Goal: Task Accomplishment & Management: Use online tool/utility

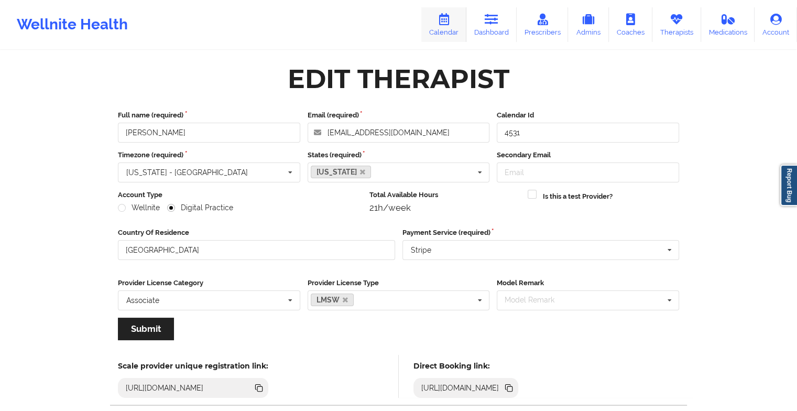
click at [446, 22] on icon at bounding box center [444, 20] width 14 height 12
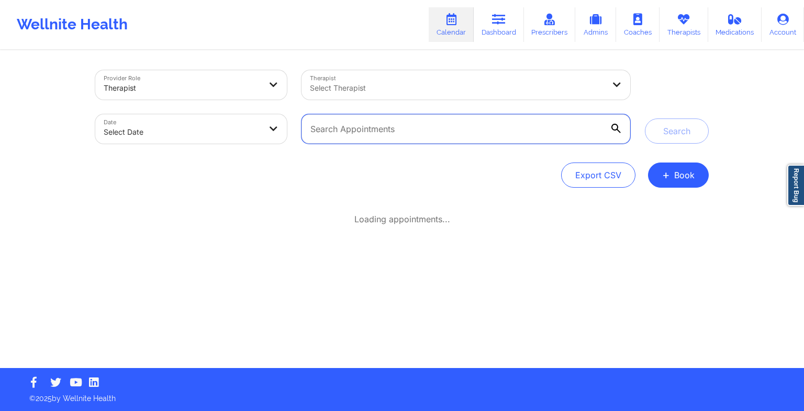
click at [346, 126] on input "text" at bounding box center [466, 128] width 329 height 29
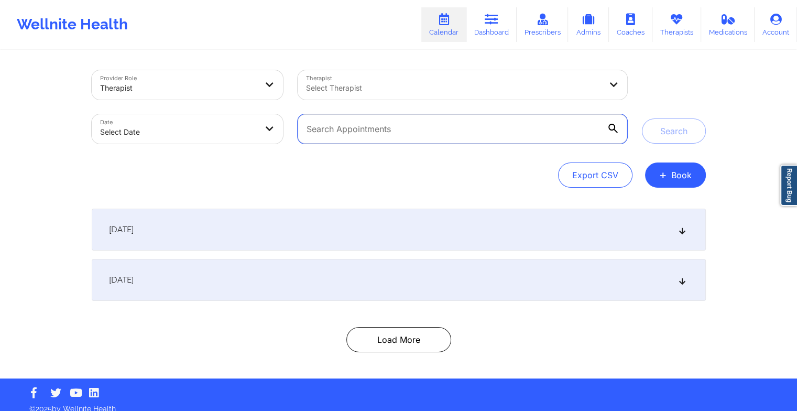
paste input "[PHONE_NUMBER]"
type input "[PHONE_NUMBER]"
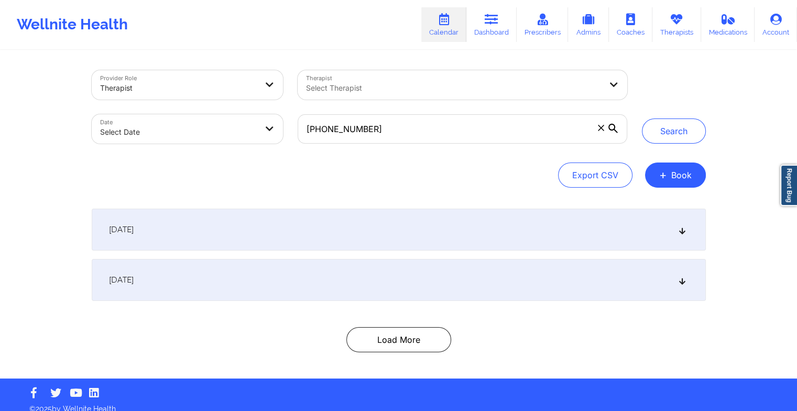
click at [614, 130] on icon at bounding box center [612, 128] width 9 height 9
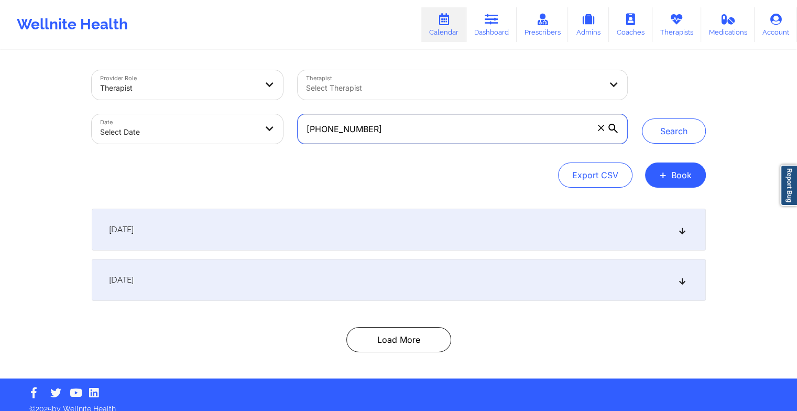
click at [614, 130] on input "[PHONE_NUMBER]" at bounding box center [461, 128] width 329 height 29
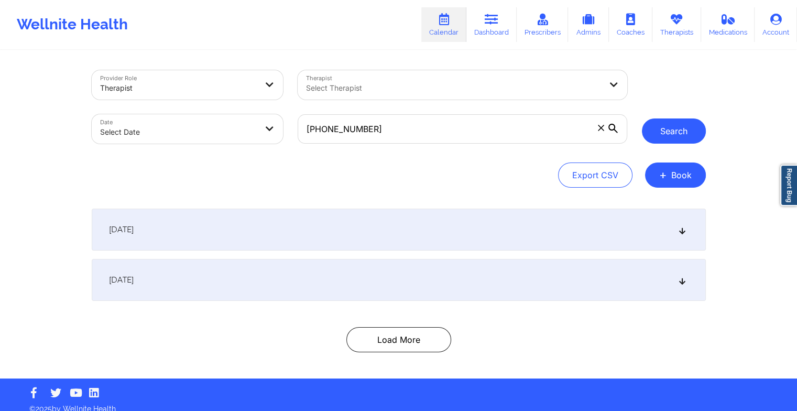
click at [687, 135] on button "Search" at bounding box center [674, 130] width 64 height 25
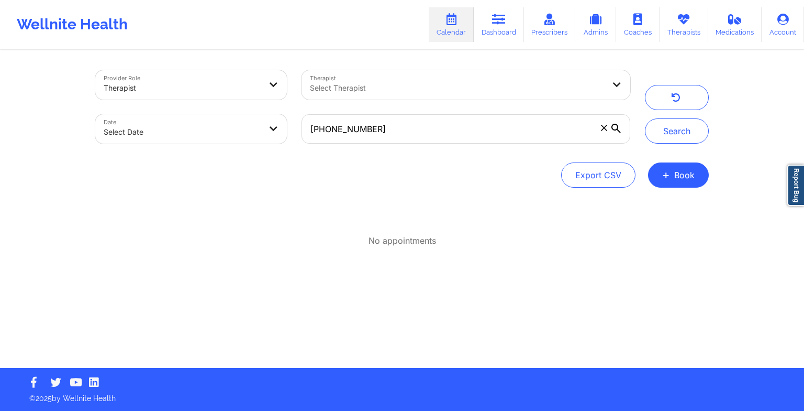
click at [606, 126] on icon at bounding box center [604, 128] width 6 height 6
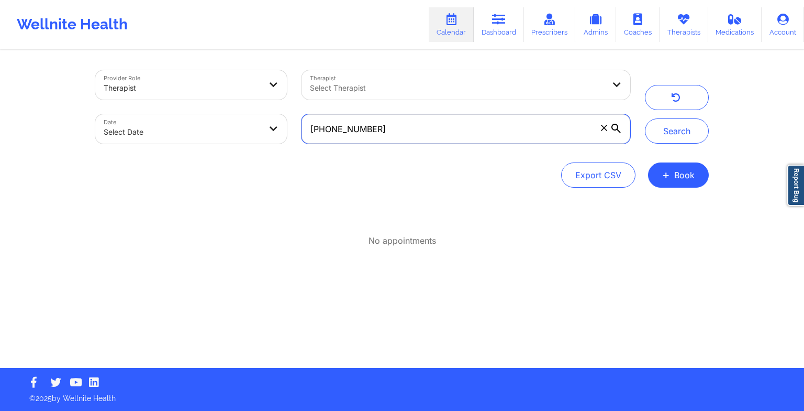
click at [606, 126] on input "[PHONE_NUMBER]" at bounding box center [466, 128] width 329 height 29
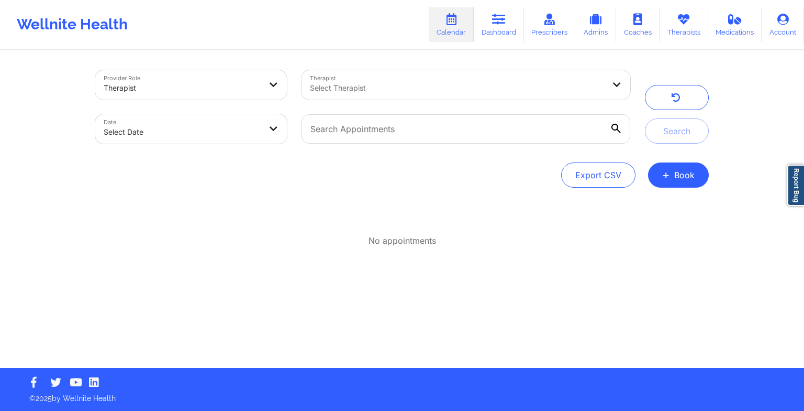
select select "2025-8"
select select "2025-9"
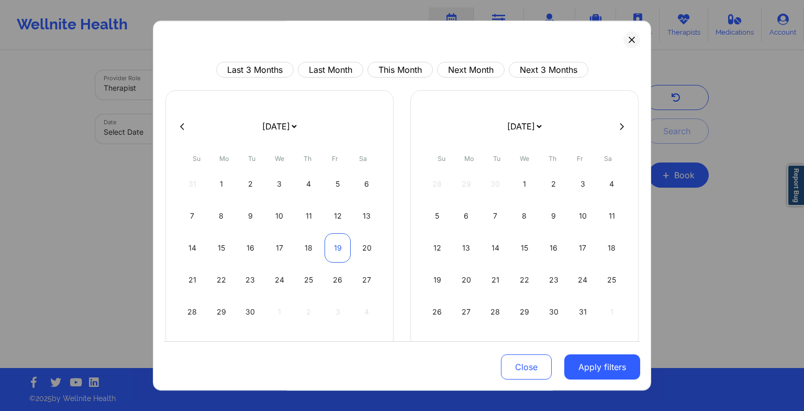
click at [342, 249] on div "19" at bounding box center [338, 247] width 27 height 29
select select "2025-8"
select select "2025-9"
click at [342, 249] on div "19" at bounding box center [338, 247] width 27 height 29
select select "2025-8"
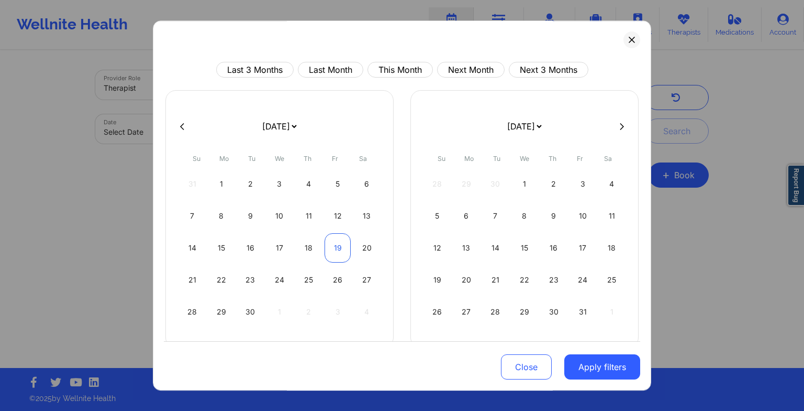
select select "2025-9"
click at [362, 249] on div "20" at bounding box center [366, 247] width 27 height 29
select select "2025-8"
select select "2025-9"
select select "2025-8"
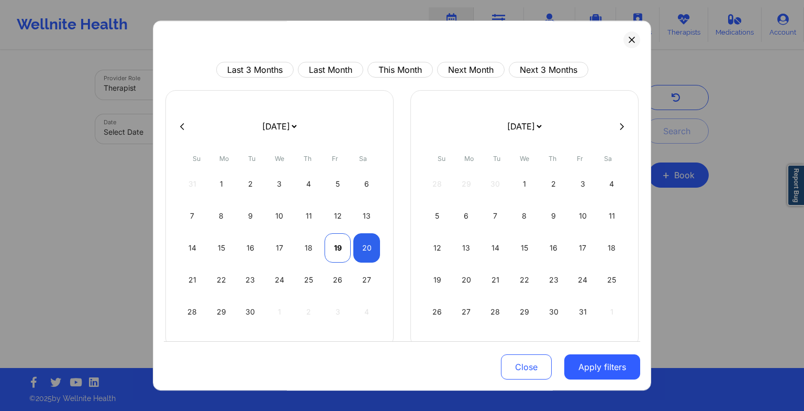
select select "2025-9"
click at [340, 242] on div "19" at bounding box center [338, 247] width 27 height 29
select select "2025-8"
select select "2025-9"
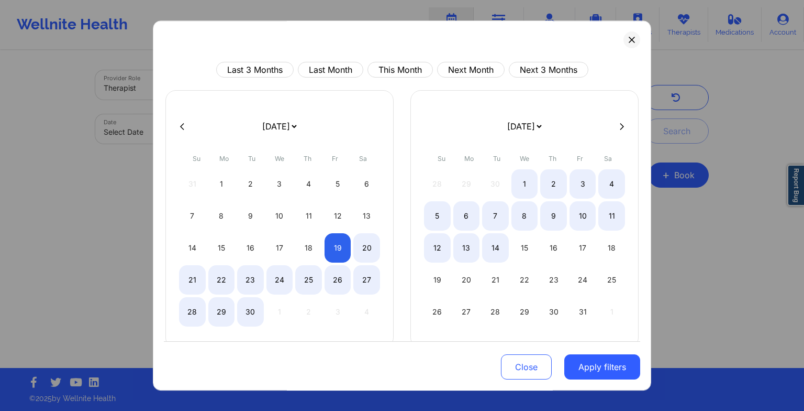
select select "2025-8"
select select "2025-9"
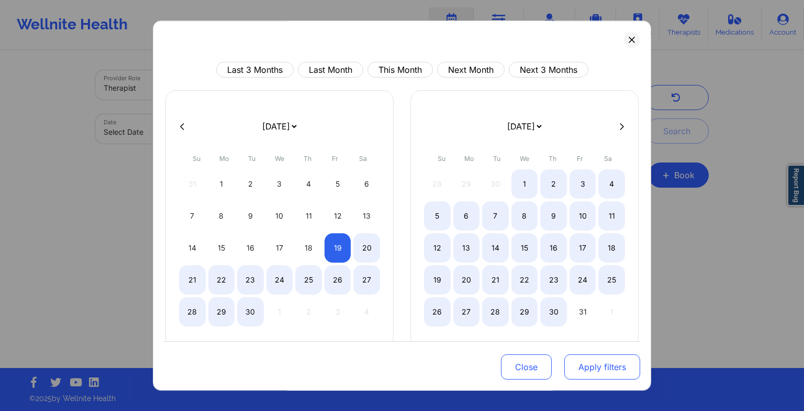
click at [589, 369] on button "Apply filters" at bounding box center [603, 366] width 76 height 25
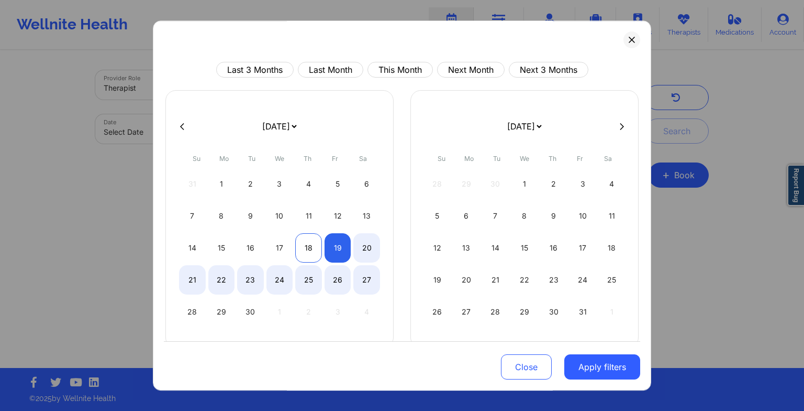
select select "2025-8"
select select "2025-9"
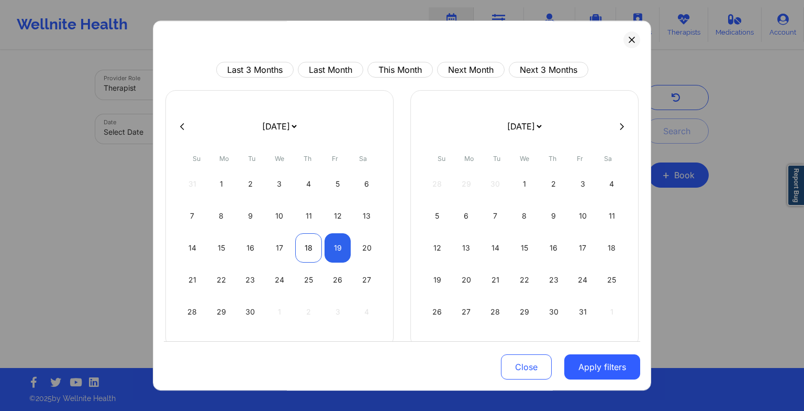
click at [308, 256] on div "18" at bounding box center [308, 247] width 27 height 29
select select "2025-8"
select select "2025-9"
select select "2025-8"
select select "2025-9"
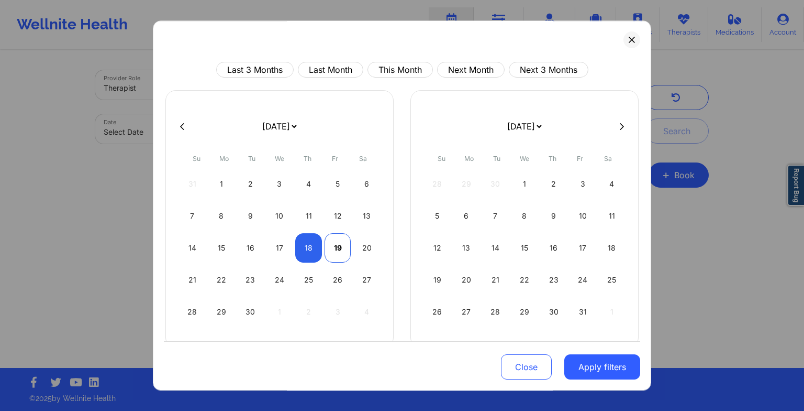
click at [341, 245] on div "19" at bounding box center [338, 247] width 27 height 29
select select "2025-8"
select select "2025-9"
click at [585, 373] on button "Apply filters" at bounding box center [603, 366] width 76 height 25
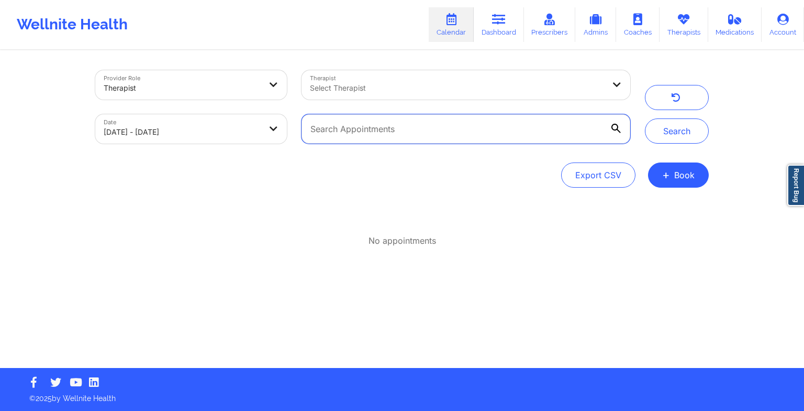
click at [358, 133] on input "text" at bounding box center [466, 128] width 329 height 29
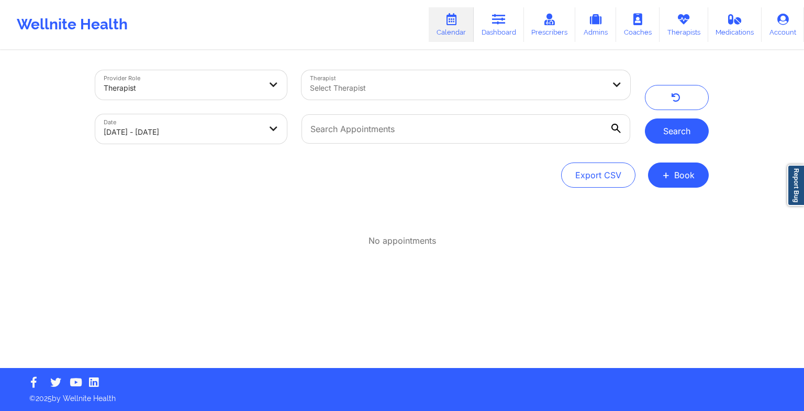
click at [678, 136] on button "Search" at bounding box center [677, 130] width 64 height 25
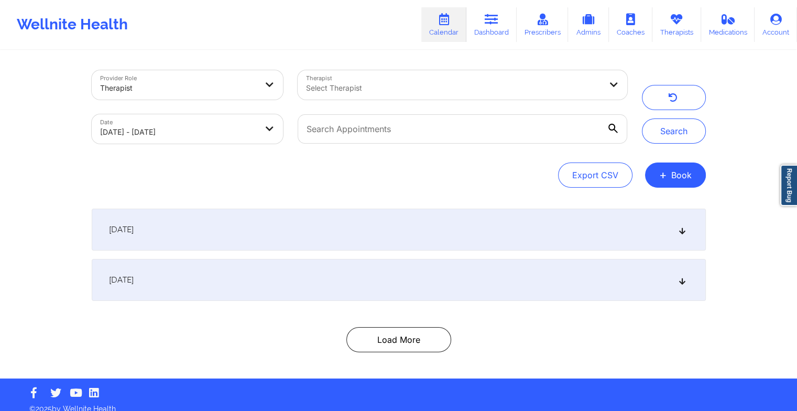
scroll to position [10, 0]
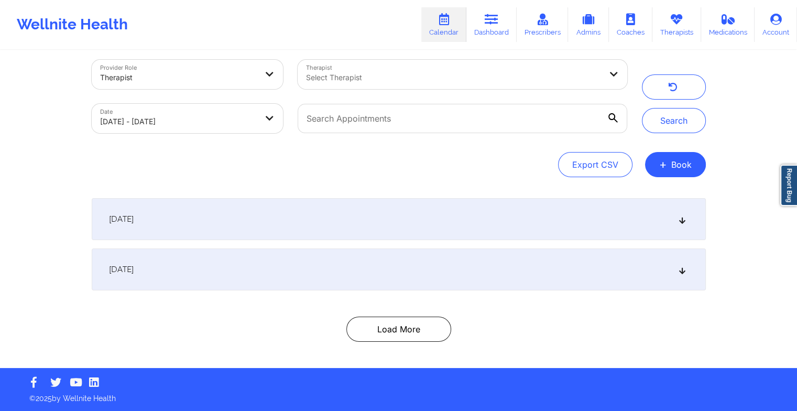
click at [455, 272] on div "[DATE]" at bounding box center [399, 269] width 614 height 42
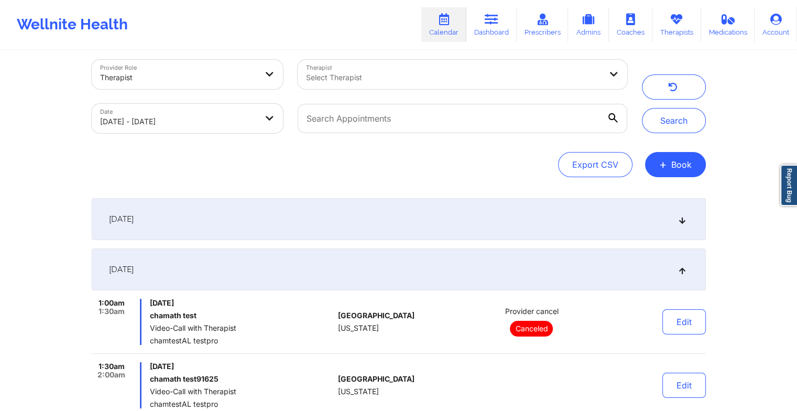
click at [455, 272] on div "[DATE]" at bounding box center [399, 269] width 614 height 42
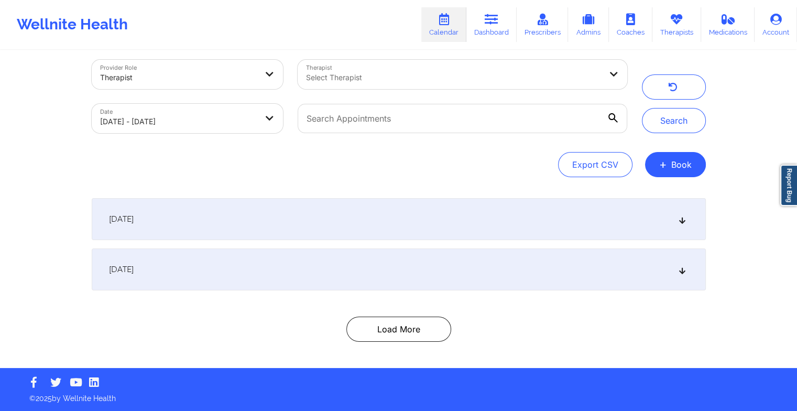
scroll to position [0, 0]
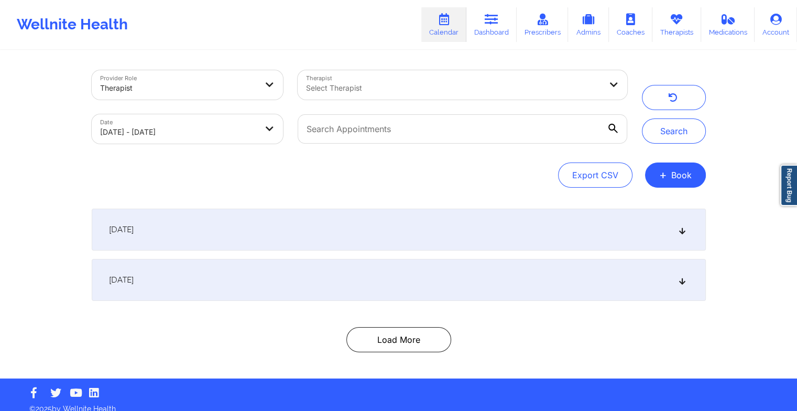
click at [379, 91] on div at bounding box center [453, 88] width 295 height 13
select select "2025-8"
select select "2025-9"
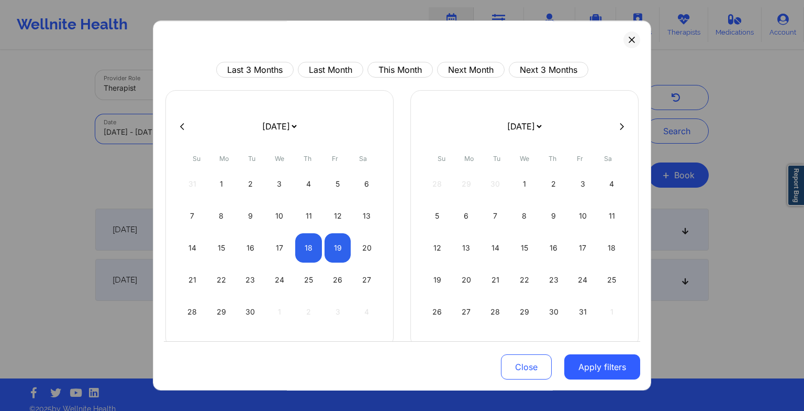
click at [187, 138] on body "Wellnite Health Calendar Dashboard Prescribers Admins Coaches Therapists Medica…" at bounding box center [402, 205] width 804 height 411
click at [334, 237] on div "19" at bounding box center [338, 247] width 27 height 29
select select "2025-8"
select select "2025-9"
select select "2025-8"
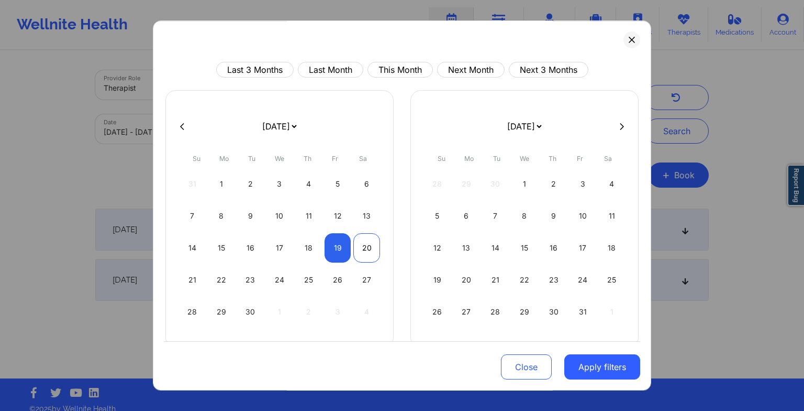
select select "2025-9"
click at [372, 248] on div "20" at bounding box center [366, 247] width 27 height 29
select select "2025-8"
select select "2025-9"
click at [611, 364] on button "Apply filters" at bounding box center [603, 366] width 76 height 25
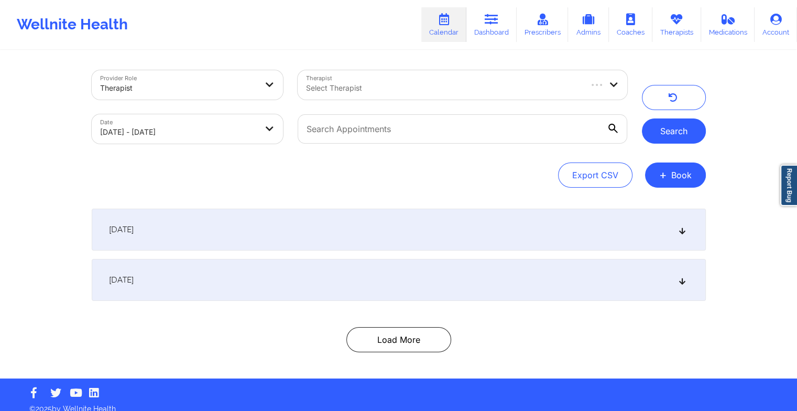
click at [678, 132] on button "Search" at bounding box center [674, 130] width 64 height 25
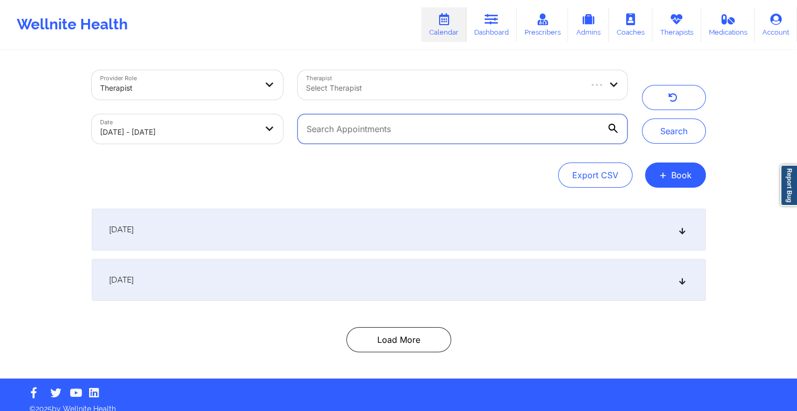
click at [466, 137] on input "text" at bounding box center [461, 128] width 329 height 29
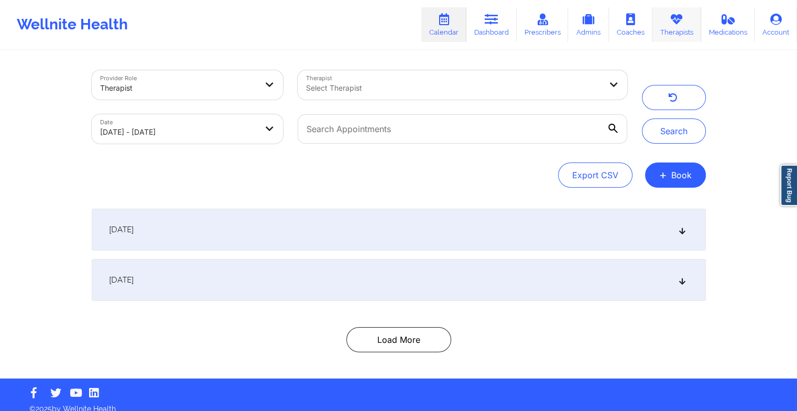
click at [683, 24] on icon at bounding box center [676, 20] width 14 height 12
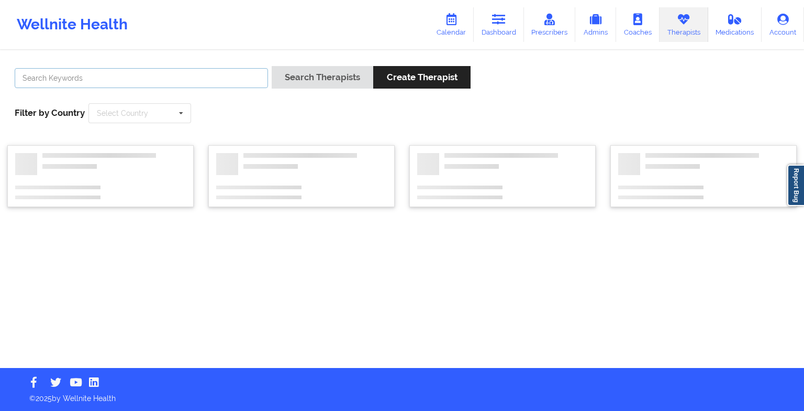
click at [186, 76] on input "text" at bounding box center [141, 78] width 253 height 20
paste input "[PERSON_NAME]"
type input "[PERSON_NAME]"
drag, startPoint x: 359, startPoint y: 93, endPoint x: 335, endPoint y: 80, distance: 27.9
click at [335, 80] on div "Search Therapists Create Therapist" at bounding box center [371, 81] width 199 height 30
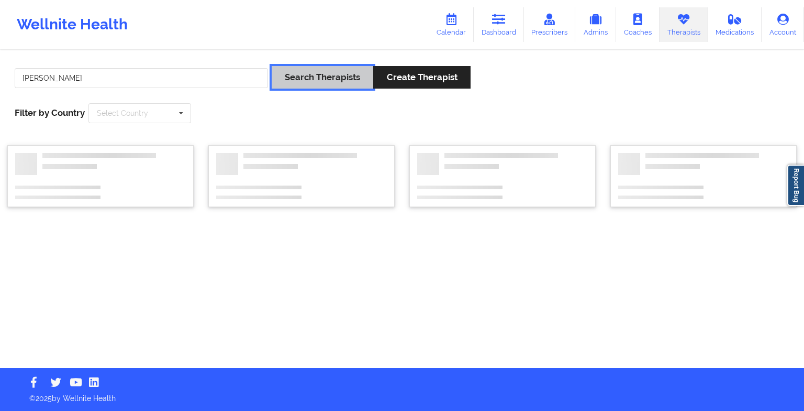
click at [335, 80] on button "Search Therapists" at bounding box center [323, 77] width 102 height 23
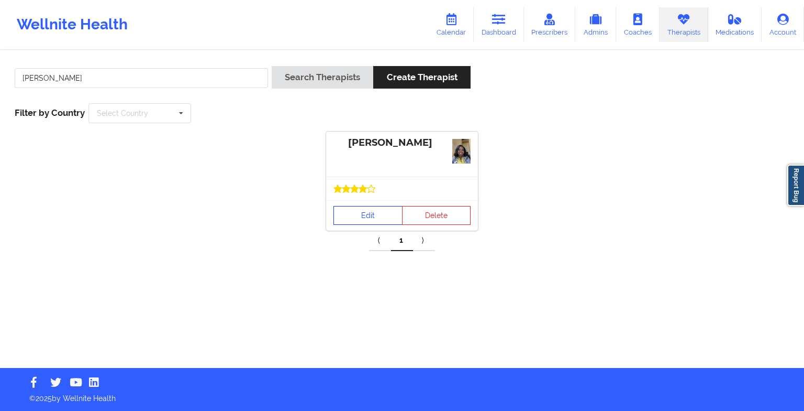
click at [366, 222] on link "Edit" at bounding box center [368, 215] width 69 height 19
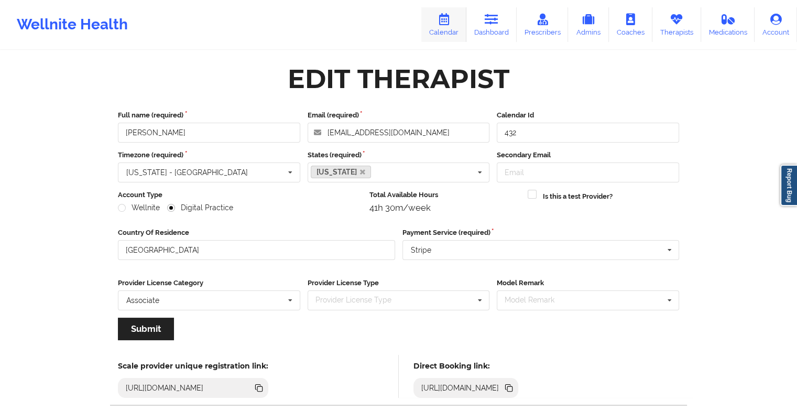
click at [450, 26] on link "Calendar" at bounding box center [443, 24] width 45 height 35
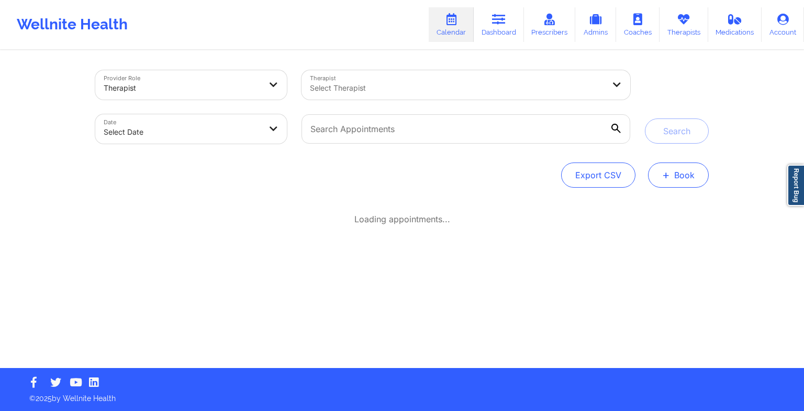
click at [654, 175] on button "+ Book" at bounding box center [678, 174] width 61 height 25
click at [628, 213] on button "Therapy Session" at bounding box center [661, 208] width 80 height 17
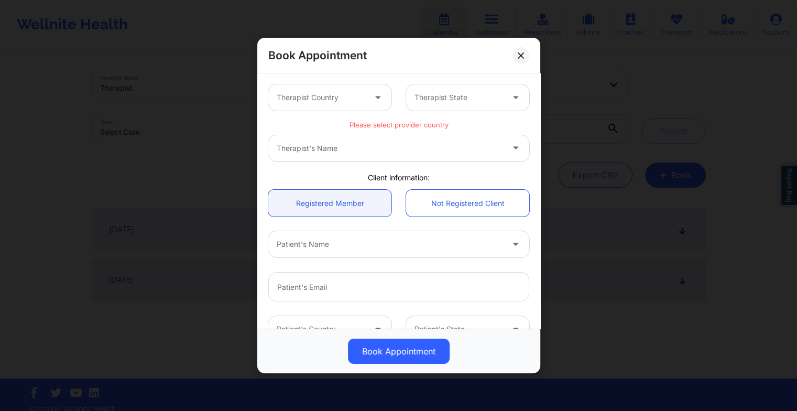
click at [429, 101] on div at bounding box center [458, 97] width 89 height 13
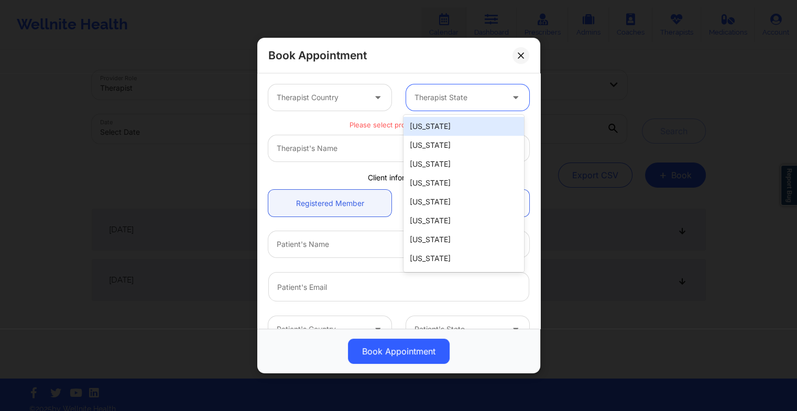
click at [434, 132] on div "[US_STATE]" at bounding box center [463, 126] width 120 height 19
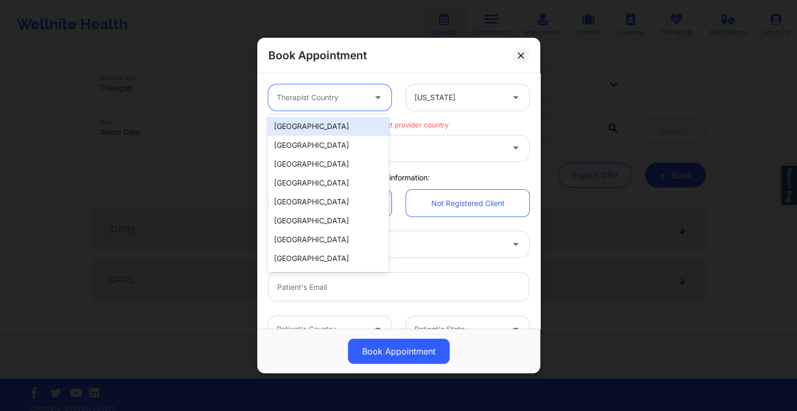
click at [327, 92] on div at bounding box center [321, 97] width 89 height 13
click at [320, 129] on div "[GEOGRAPHIC_DATA]" at bounding box center [328, 126] width 120 height 19
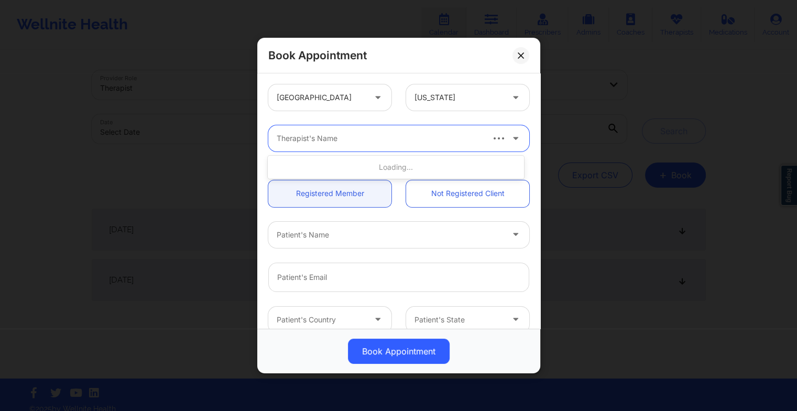
click at [308, 144] on div at bounding box center [379, 138] width 205 height 13
paste input "10. [PERSON_NAME]"
type input "10. [PERSON_NAME]"
click at [294, 143] on div at bounding box center [379, 138] width 205 height 13
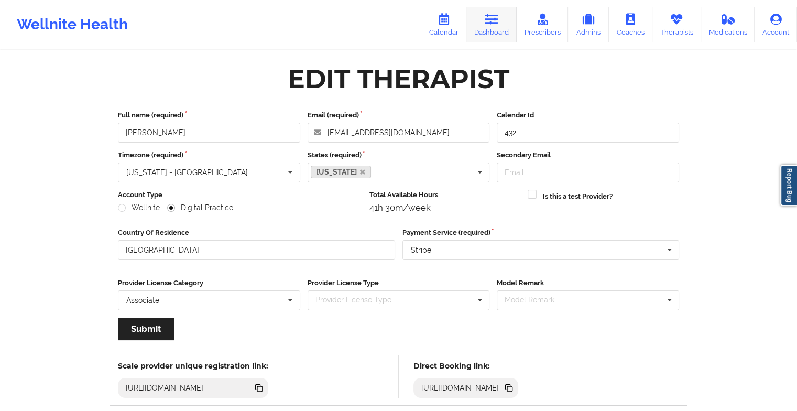
click at [492, 33] on link "Dashboard" at bounding box center [491, 24] width 50 height 35
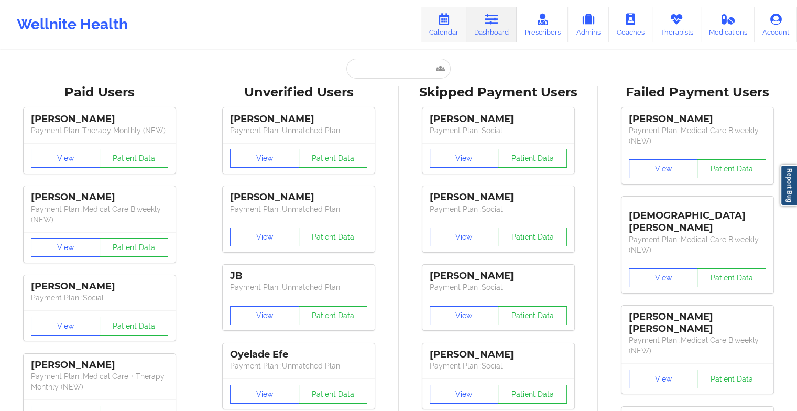
click at [451, 28] on link "Calendar" at bounding box center [443, 24] width 45 height 35
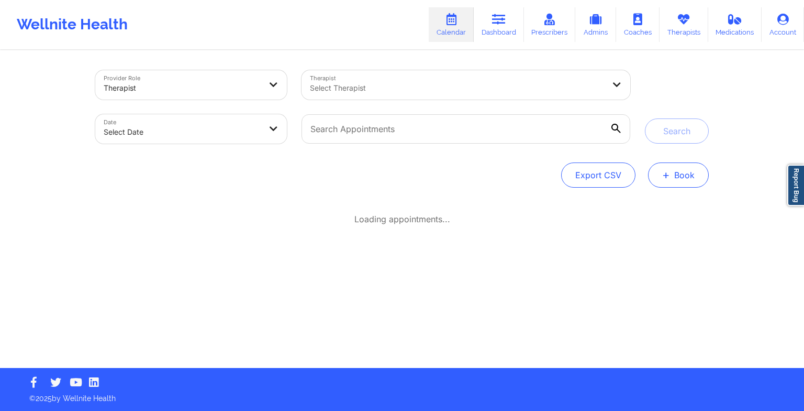
click at [672, 169] on button "+ Book" at bounding box center [678, 174] width 61 height 25
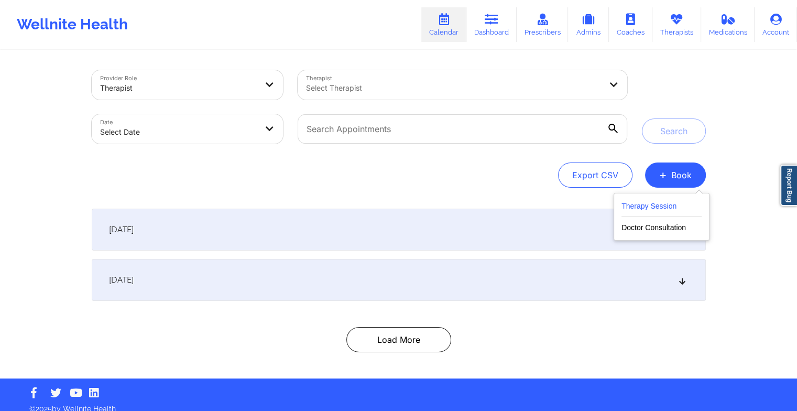
click at [635, 206] on button "Therapy Session" at bounding box center [661, 208] width 80 height 17
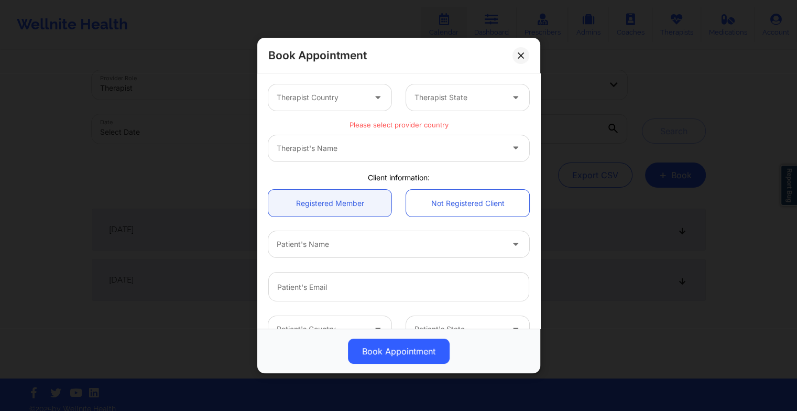
click at [277, 147] on div "Therapist's Name" at bounding box center [398, 148] width 261 height 26
drag, startPoint x: 277, startPoint y: 147, endPoint x: 281, endPoint y: 143, distance: 5.6
click at [281, 143] on div "Therapist's Name" at bounding box center [398, 148] width 261 height 26
drag, startPoint x: 280, startPoint y: 150, endPoint x: 305, endPoint y: 123, distance: 37.4
click at [305, 123] on p "Please select provider country" at bounding box center [398, 125] width 261 height 10
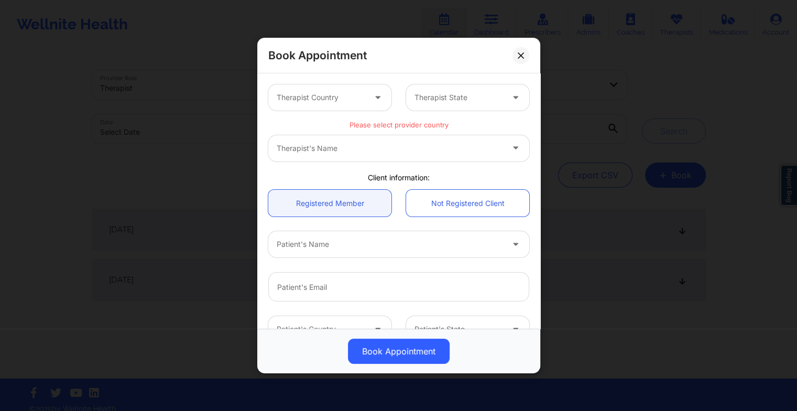
click at [445, 112] on div "Therapist Country Therapist State" at bounding box center [398, 97] width 275 height 41
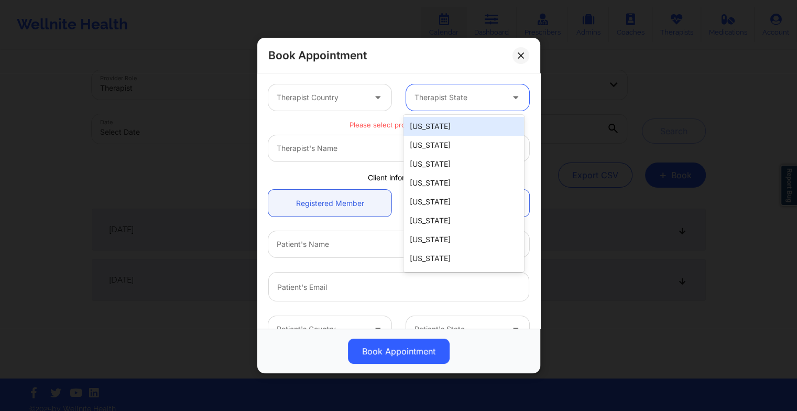
click at [440, 103] on div at bounding box center [458, 97] width 89 height 13
click at [429, 128] on div "[US_STATE]" at bounding box center [463, 126] width 120 height 19
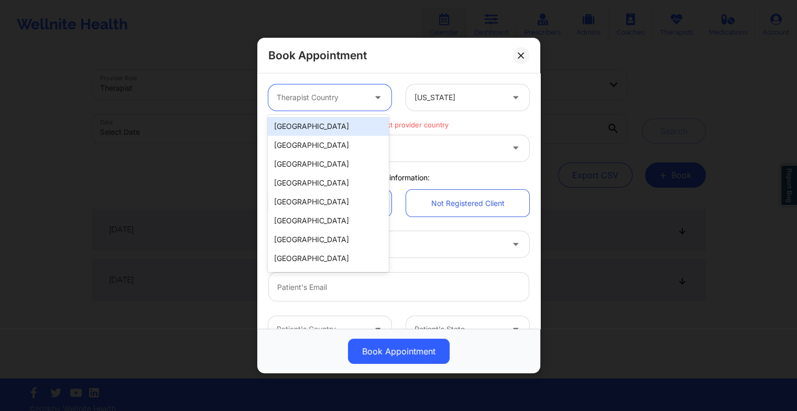
click at [348, 96] on div at bounding box center [321, 97] width 89 height 13
click at [341, 127] on div "[GEOGRAPHIC_DATA]" at bounding box center [328, 126] width 120 height 19
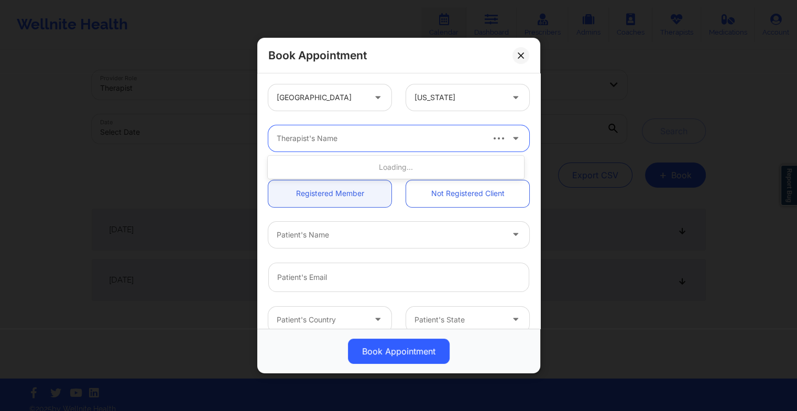
click at [279, 136] on div at bounding box center [379, 138] width 205 height 13
paste input "10. [PERSON_NAME]"
click at [292, 140] on input "10. [PERSON_NAME]" at bounding box center [311, 138] width 68 height 10
type input "[PERSON_NAME]"
click at [351, 142] on div at bounding box center [379, 138] width 205 height 13
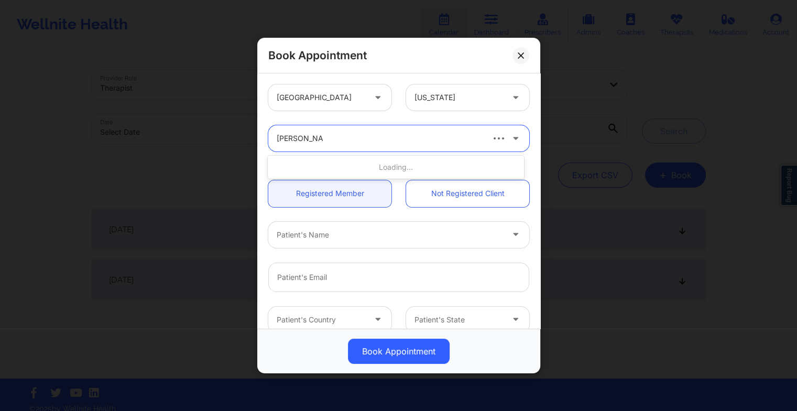
type input "[PERSON_NAME]"
click at [517, 58] on icon at bounding box center [520, 55] width 6 height 6
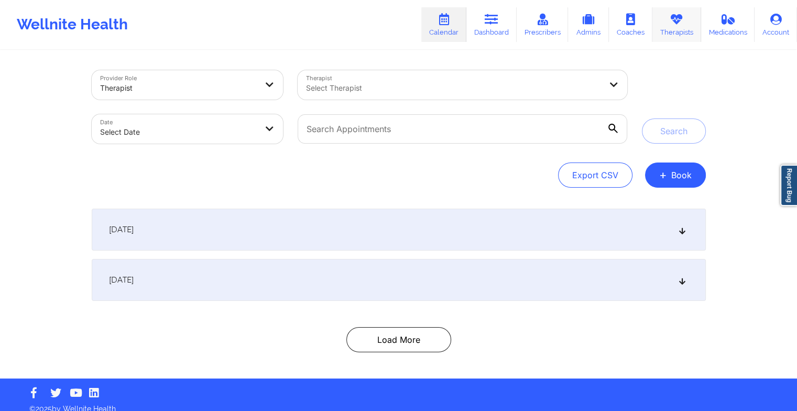
click at [670, 26] on link "Therapists" at bounding box center [676, 24] width 49 height 35
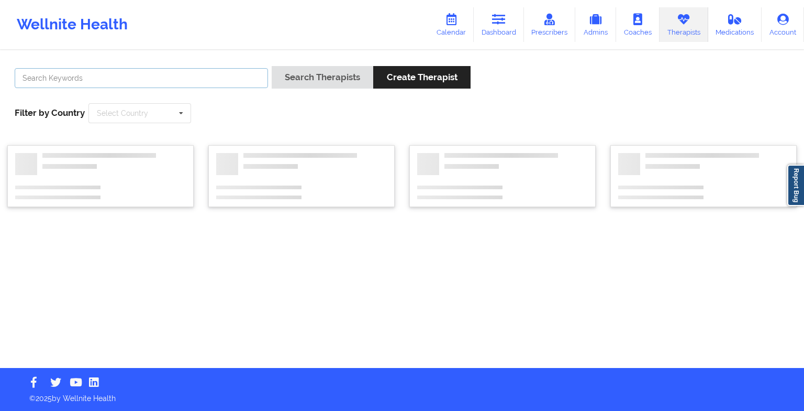
click at [209, 80] on input "text" at bounding box center [141, 78] width 253 height 20
type input "[PERSON_NAME]"
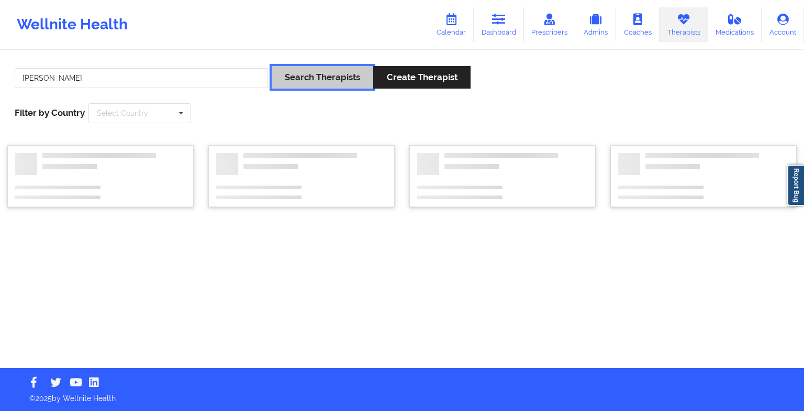
click at [325, 84] on button "Search Therapists" at bounding box center [323, 77] width 102 height 23
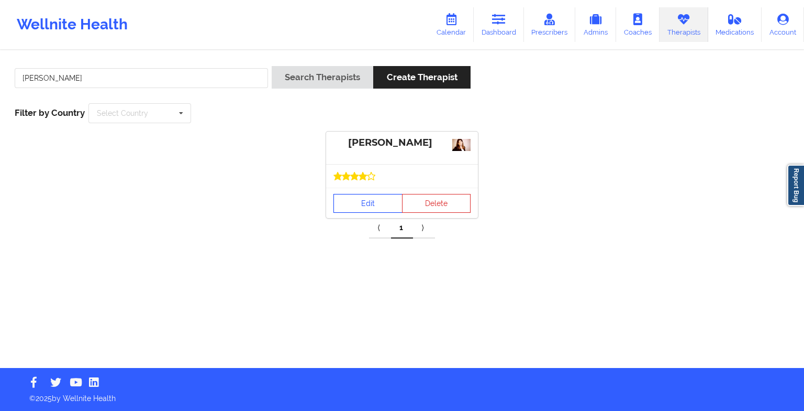
click at [356, 205] on link "Edit" at bounding box center [368, 203] width 69 height 19
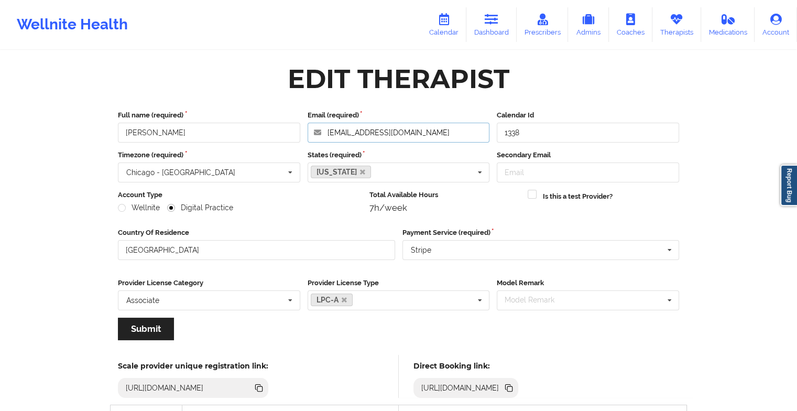
drag, startPoint x: 418, startPoint y: 132, endPoint x: 322, endPoint y: 135, distance: 96.4
click at [322, 135] on input "[EMAIL_ADDRESS][DOMAIN_NAME]" at bounding box center [398, 133] width 182 height 20
click at [375, 178] on div "[US_STATE] [US_STATE] [US_STATE] [US_STATE] [US_STATE] [US_STATE] [US_STATE] [U…" at bounding box center [398, 172] width 182 height 20
click at [289, 208] on div "Wellnite Digital Practice" at bounding box center [240, 207] width 244 height 10
click at [463, 25] on link "Calendar" at bounding box center [443, 24] width 45 height 35
